Goal: Obtain resource: Download file/media

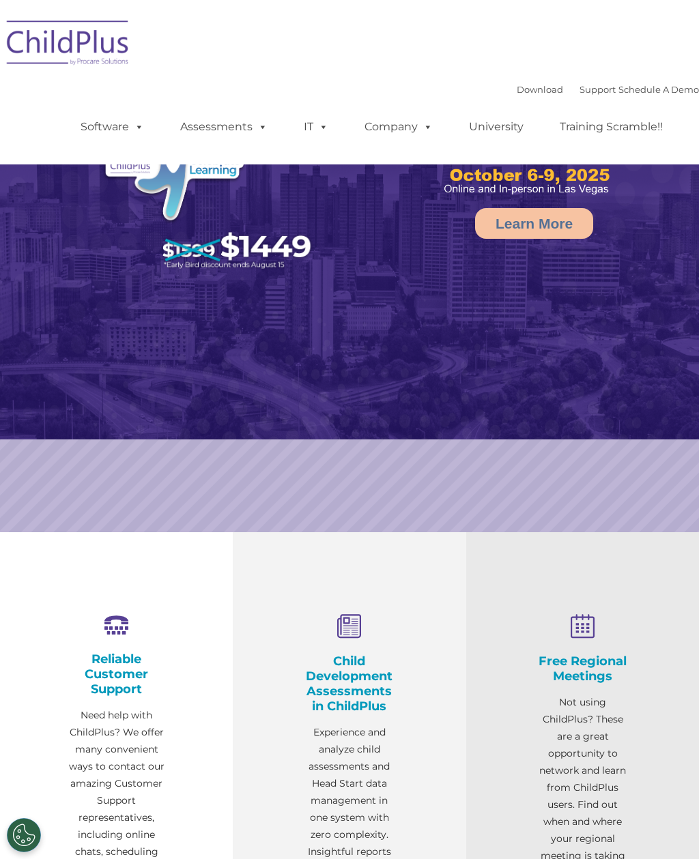
select select "MEDIUM"
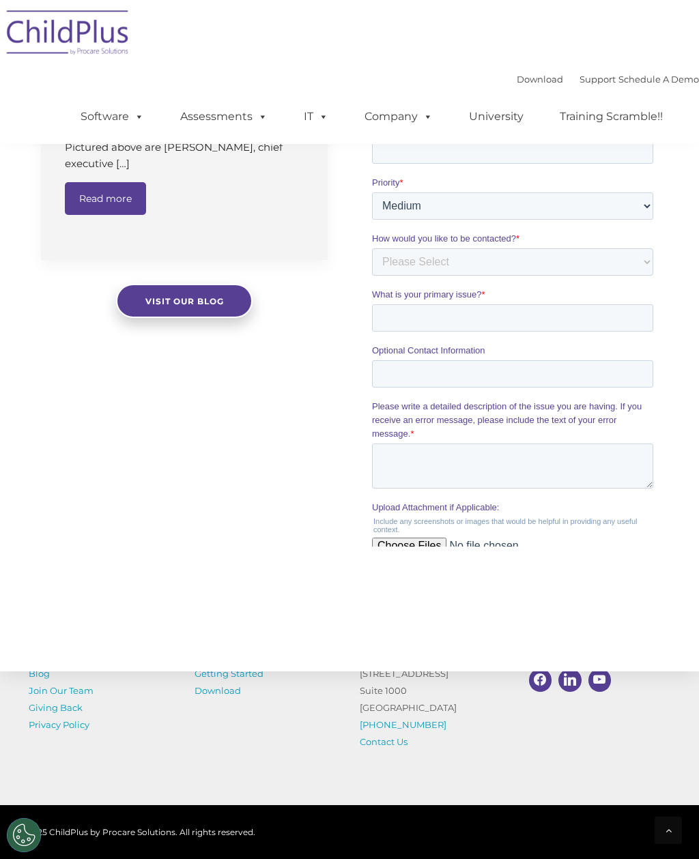
scroll to position [1287, 0]
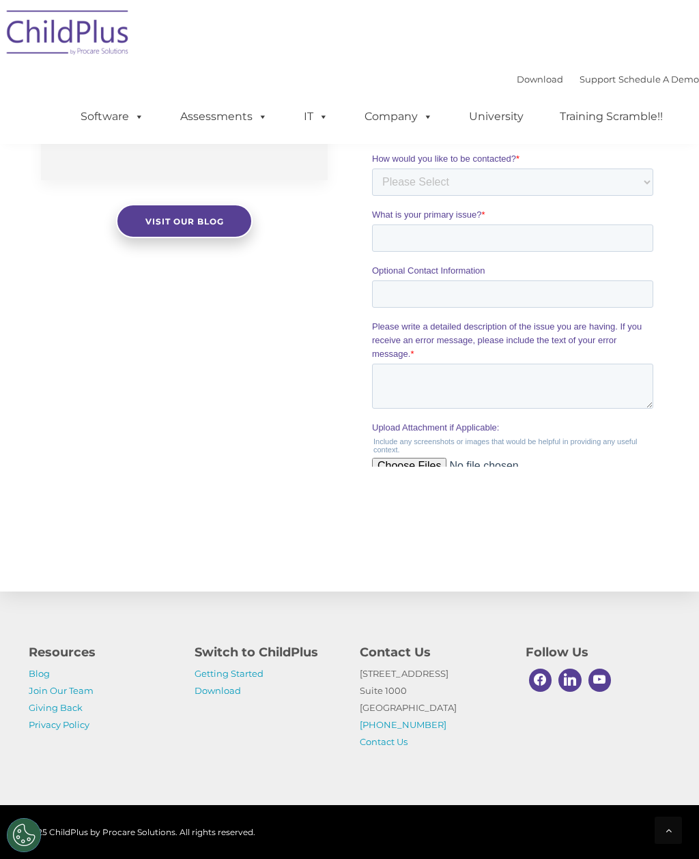
click at [254, 679] on link "Getting Started" at bounding box center [228, 673] width 69 height 11
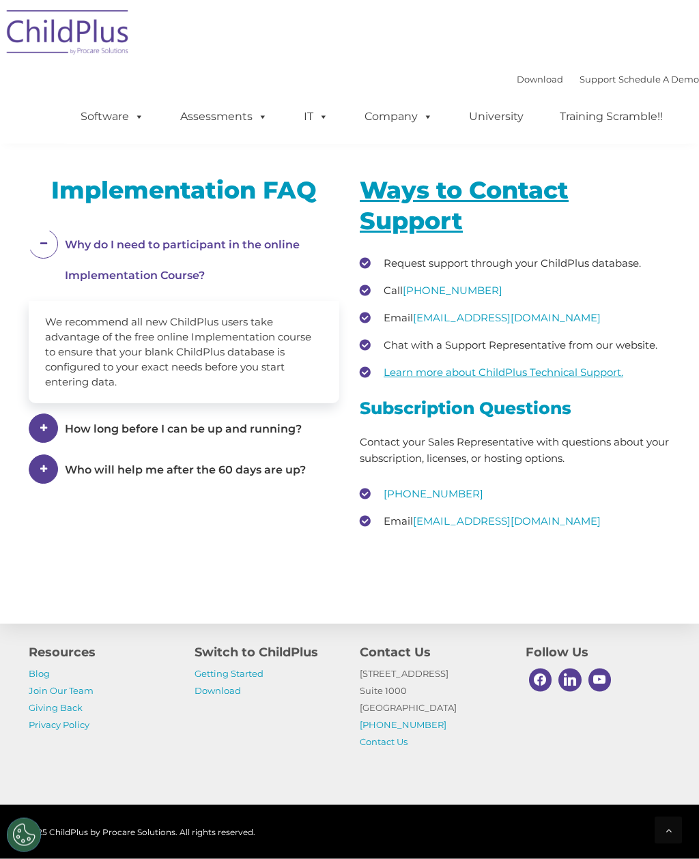
scroll to position [2042, 0]
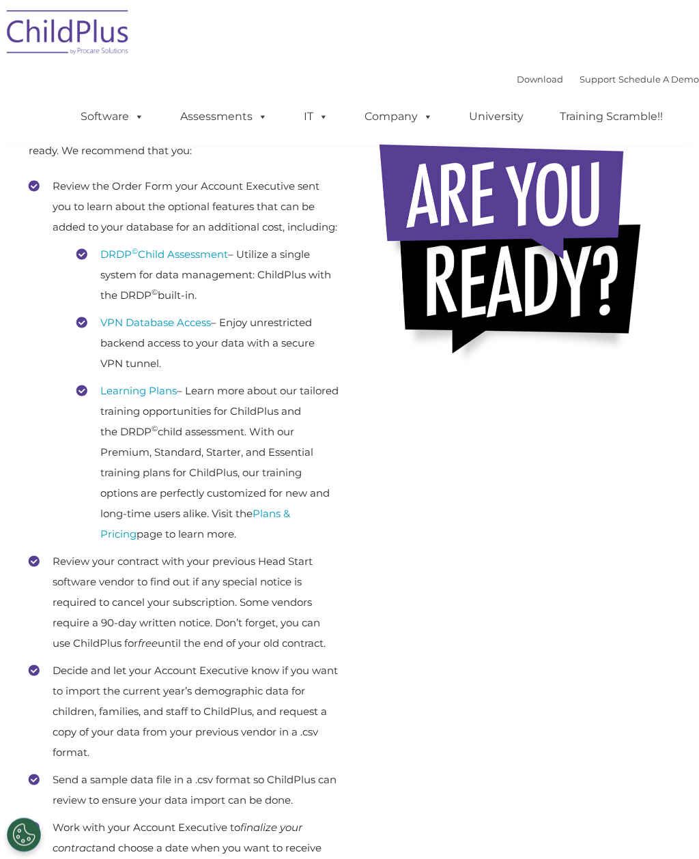
click at [132, 116] on span at bounding box center [136, 116] width 15 height 13
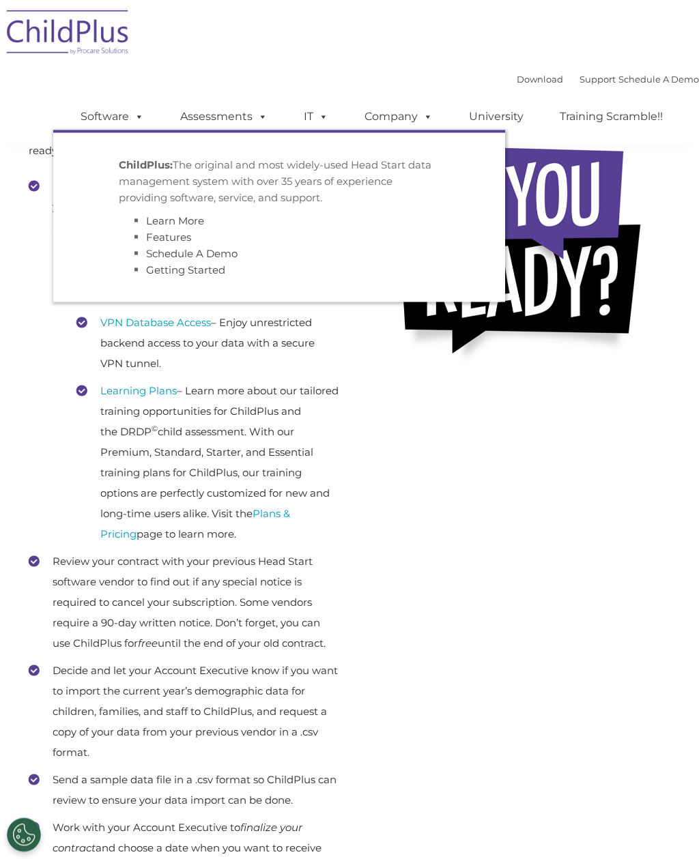
scroll to position [257, 0]
click at [122, 117] on link "Software" at bounding box center [112, 116] width 91 height 27
click at [140, 123] on span at bounding box center [136, 116] width 15 height 13
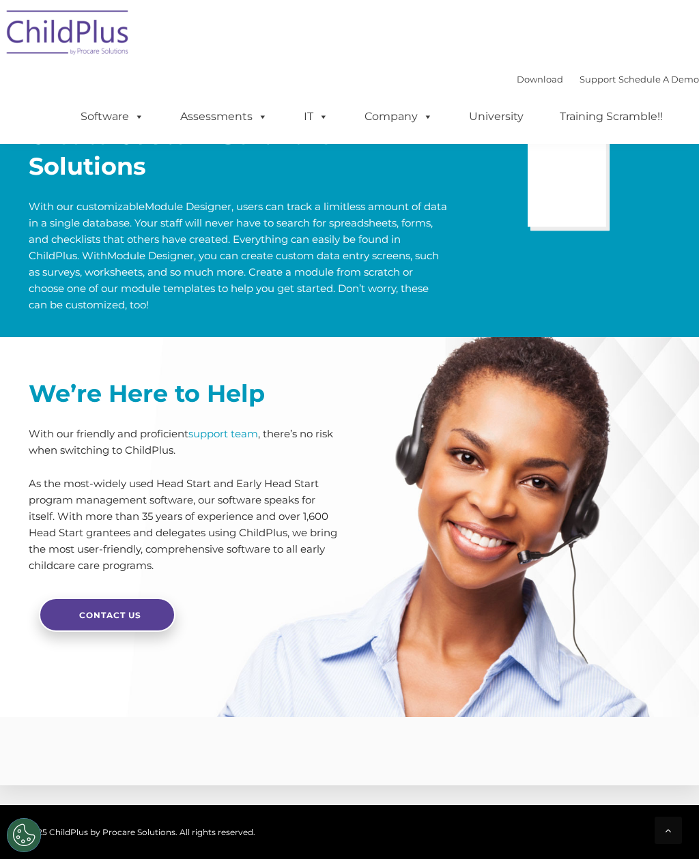
scroll to position [3143, 0]
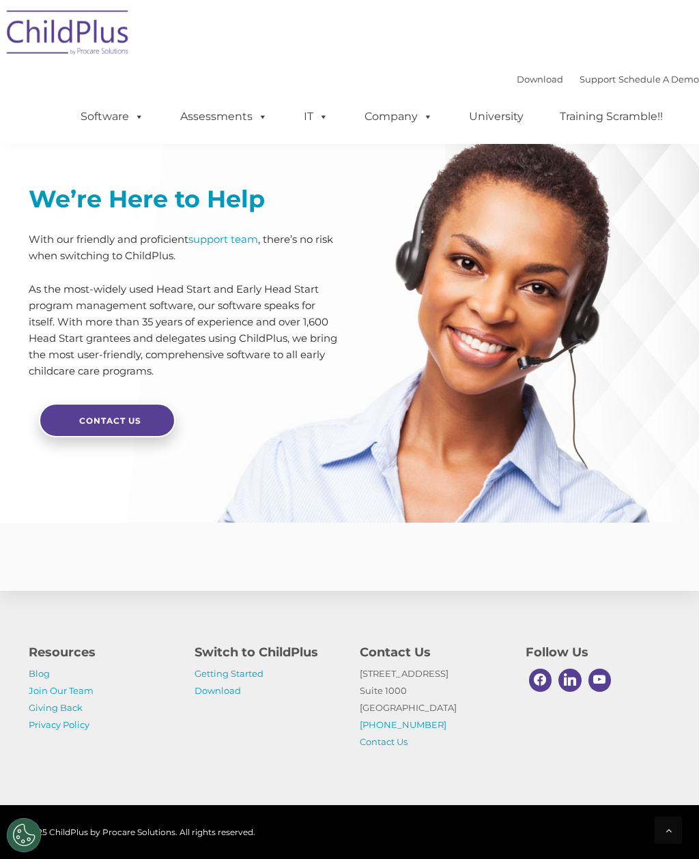
click at [214, 696] on link "Download" at bounding box center [217, 690] width 46 height 11
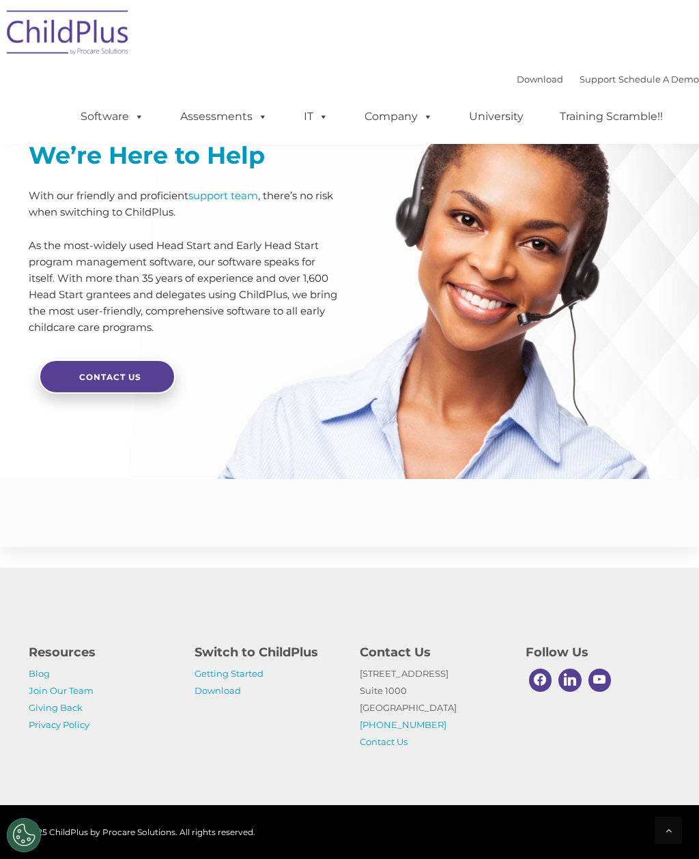
scroll to position [0, 0]
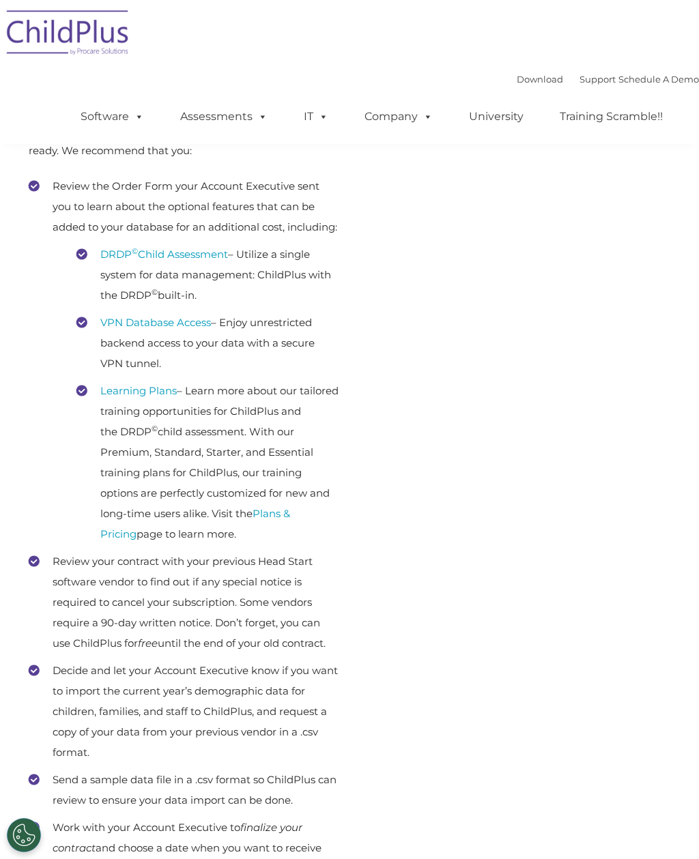
scroll to position [257, 0]
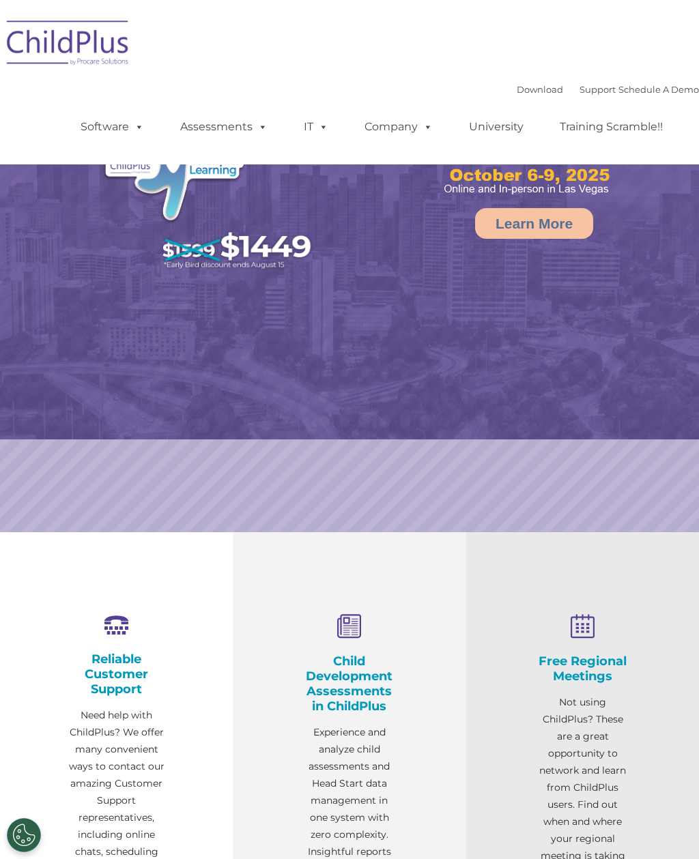
select select "MEDIUM"
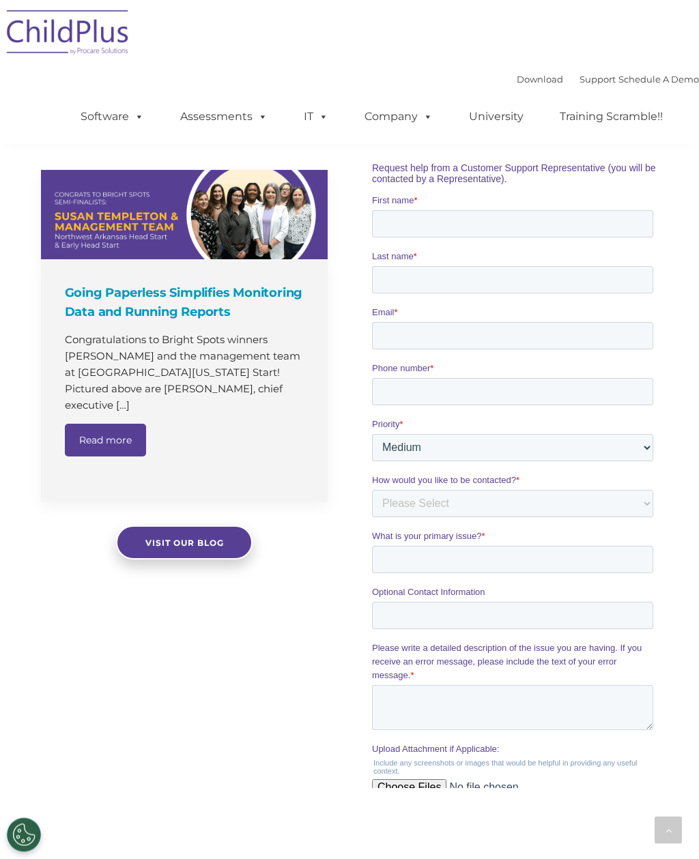
scroll to position [1287, 0]
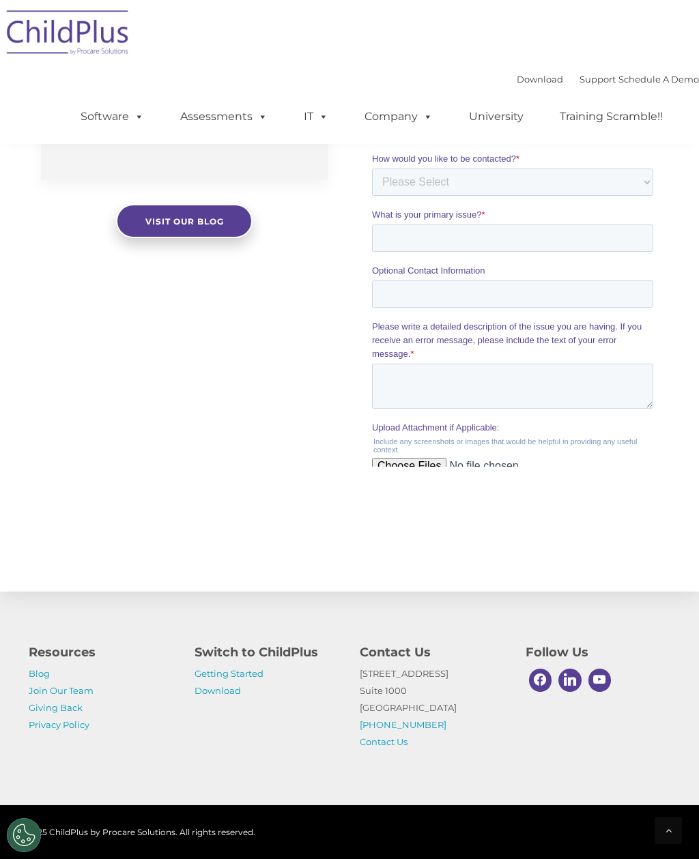
click at [211, 696] on link "Download" at bounding box center [217, 690] width 46 height 11
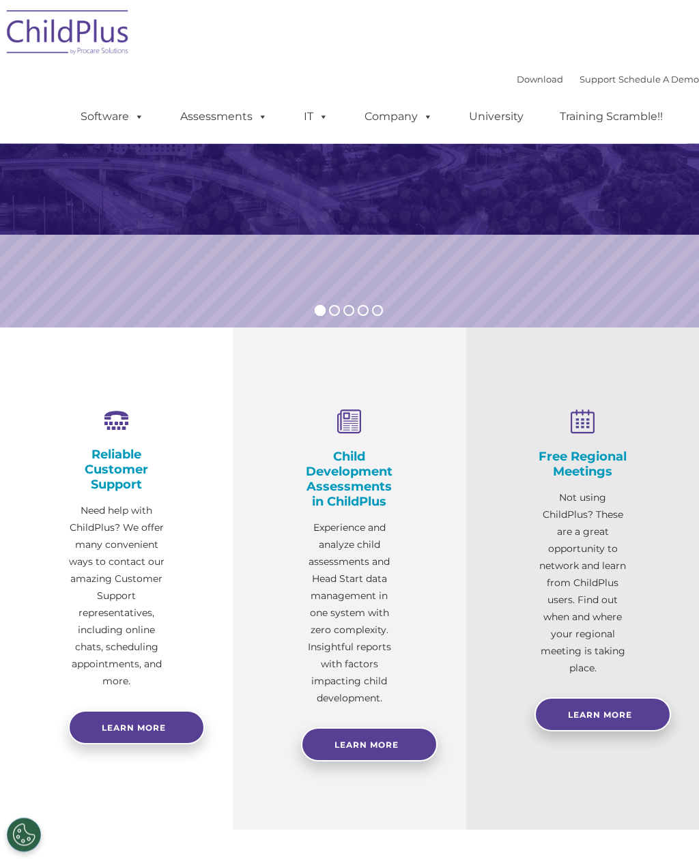
scroll to position [0, 0]
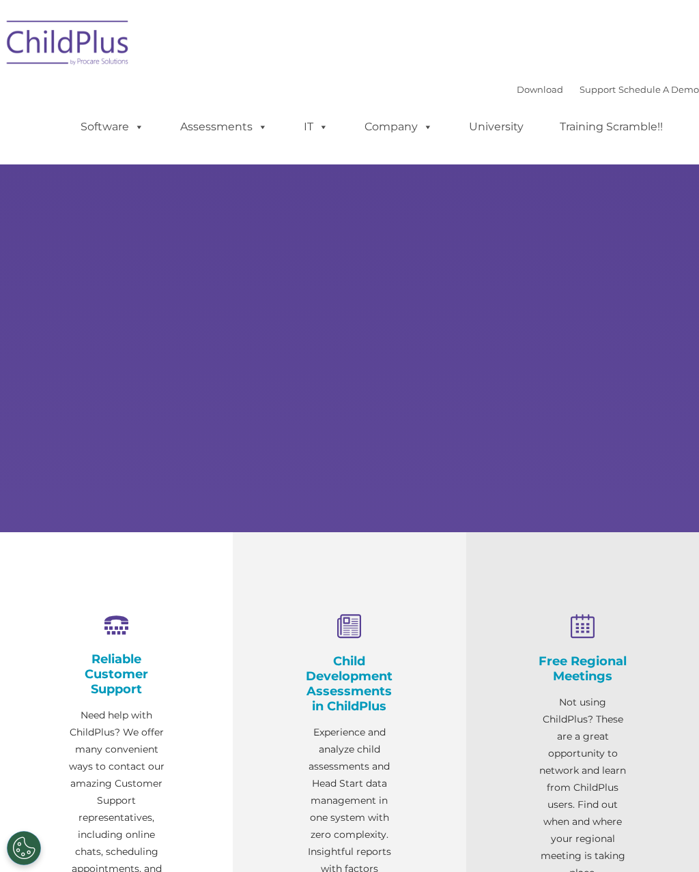
select select "MEDIUM"
